Goal: Information Seeking & Learning: Learn about a topic

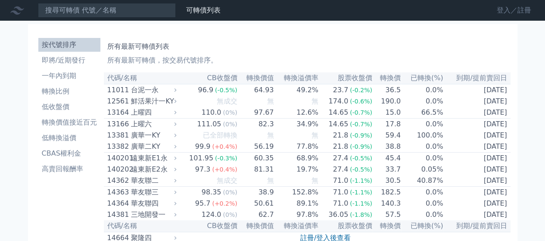
click at [501, 7] on link "登入／註冊" at bounding box center [514, 10] width 48 height 14
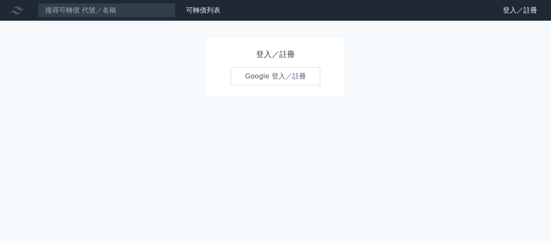
click at [263, 77] on link "Google 登入／註冊" at bounding box center [276, 76] width 90 height 18
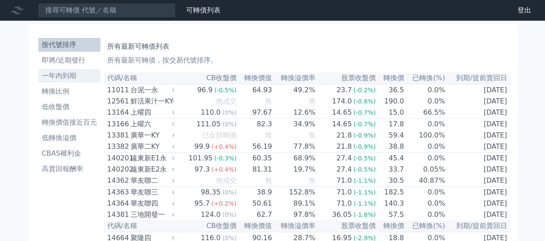
click at [52, 77] on li "一年內到期" at bounding box center [69, 76] width 62 height 10
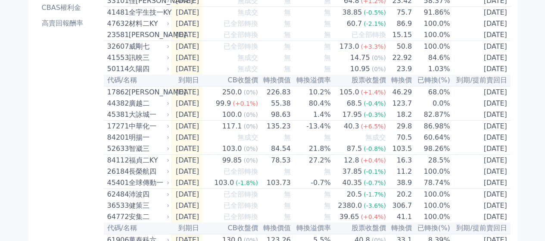
scroll to position [201, 0]
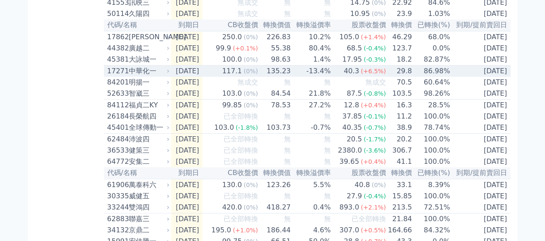
click at [149, 76] on div "中華化一" at bounding box center [148, 71] width 39 height 10
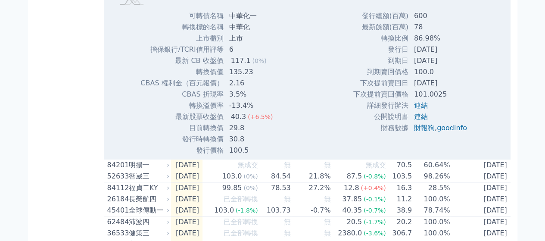
scroll to position [402, 0]
